Goal: Register for event/course

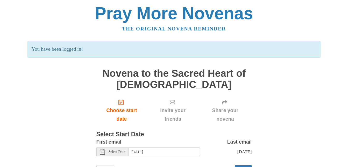
scroll to position [29, 0]
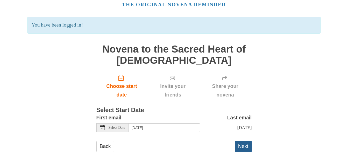
click at [247, 149] on button "Next" at bounding box center [243, 146] width 17 height 11
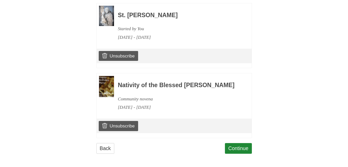
scroll to position [559, 0]
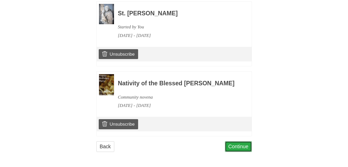
click at [236, 144] on link "Continue" at bounding box center [238, 146] width 27 height 11
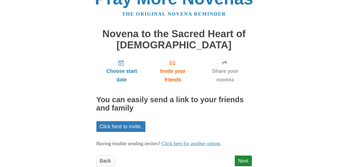
scroll to position [29, 0]
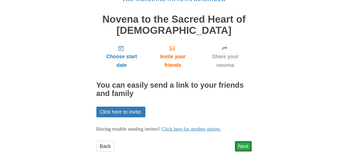
click at [244, 145] on link "Next" at bounding box center [243, 146] width 17 height 11
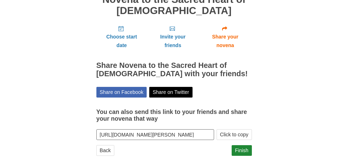
scroll to position [53, 0]
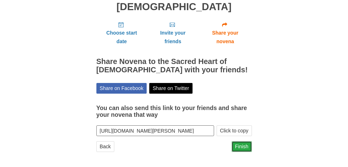
click at [244, 144] on link "Finish" at bounding box center [242, 146] width 20 height 11
